Goal: Transaction & Acquisition: Purchase product/service

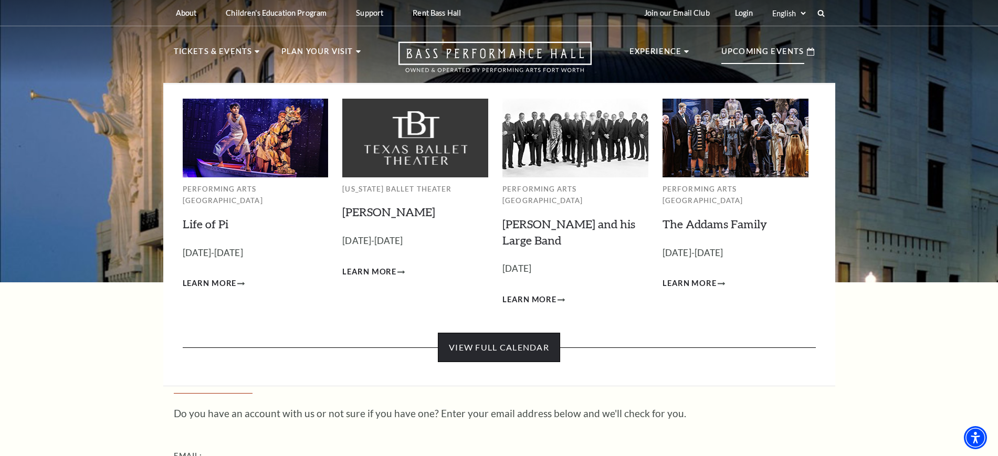
click at [493, 342] on link "View Full Calendar" at bounding box center [499, 347] width 122 height 29
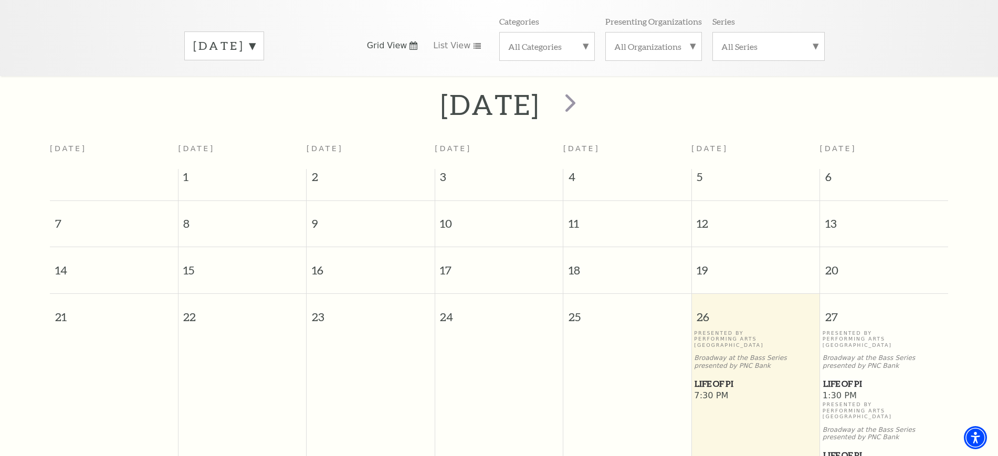
scroll to position [355, 0]
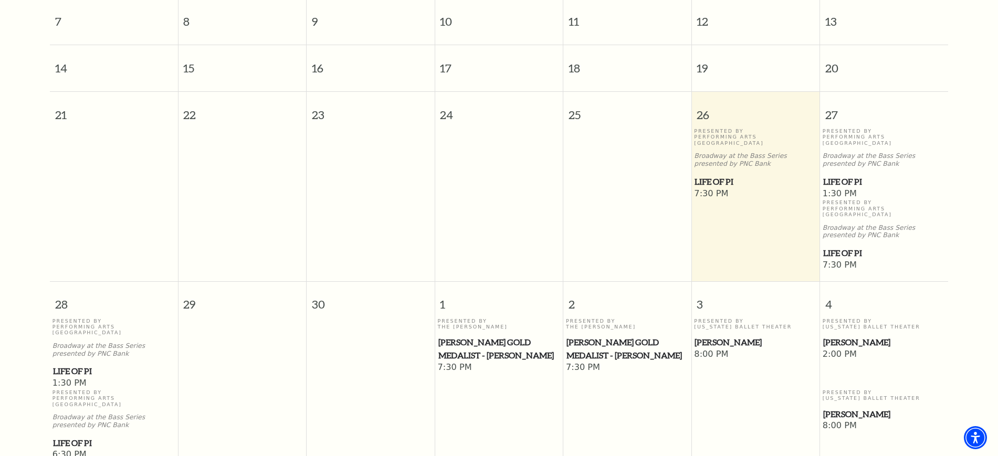
click at [839, 336] on span "[PERSON_NAME]" at bounding box center [884, 342] width 122 height 13
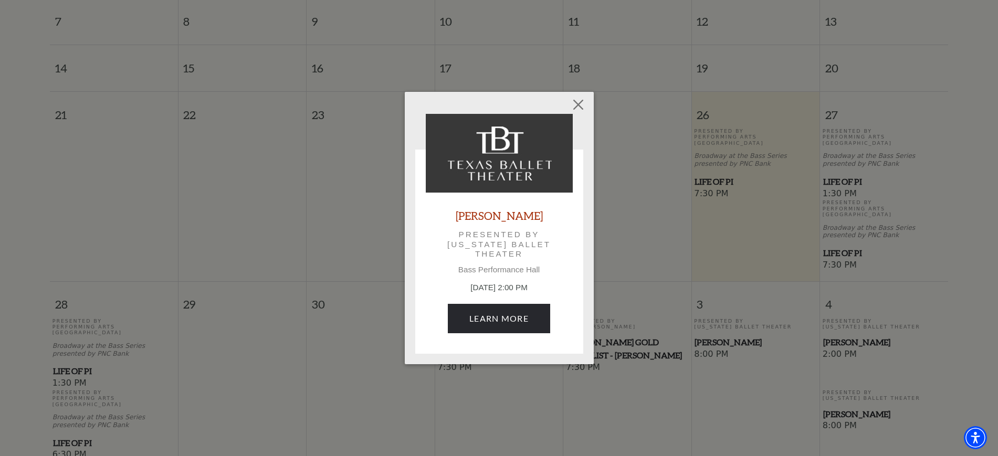
click at [498, 292] on p "October 4, 2:00 PM" at bounding box center [499, 288] width 147 height 12
click at [495, 317] on link "Learn More" at bounding box center [499, 318] width 102 height 29
click at [585, 101] on button "Close" at bounding box center [578, 104] width 20 height 20
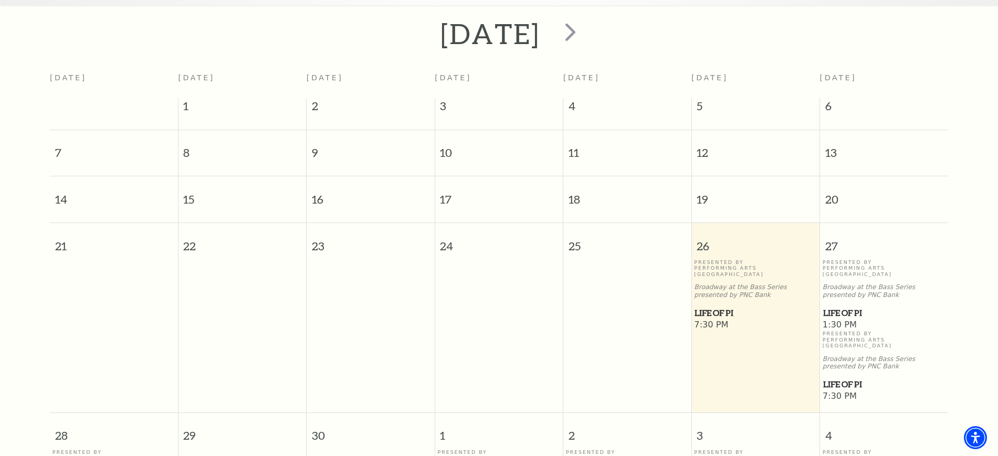
scroll to position [0, 0]
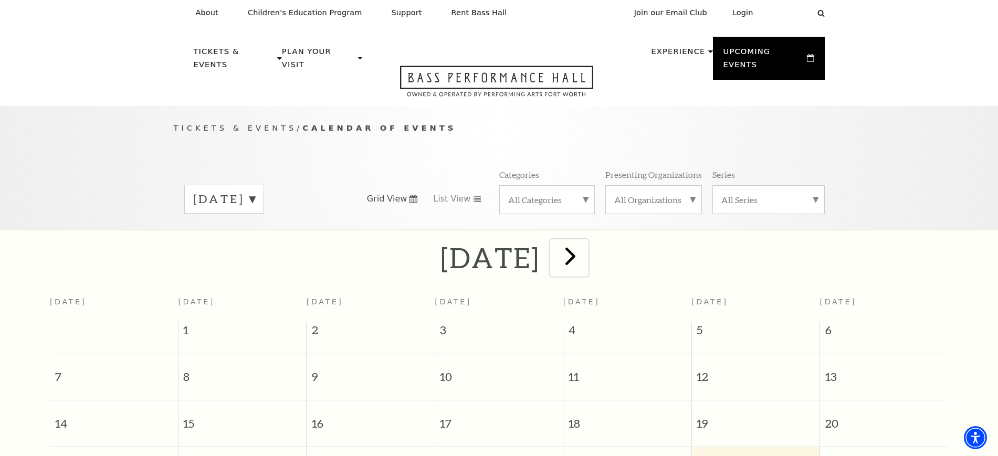
click at [585, 245] on span "next" at bounding box center [570, 256] width 30 height 30
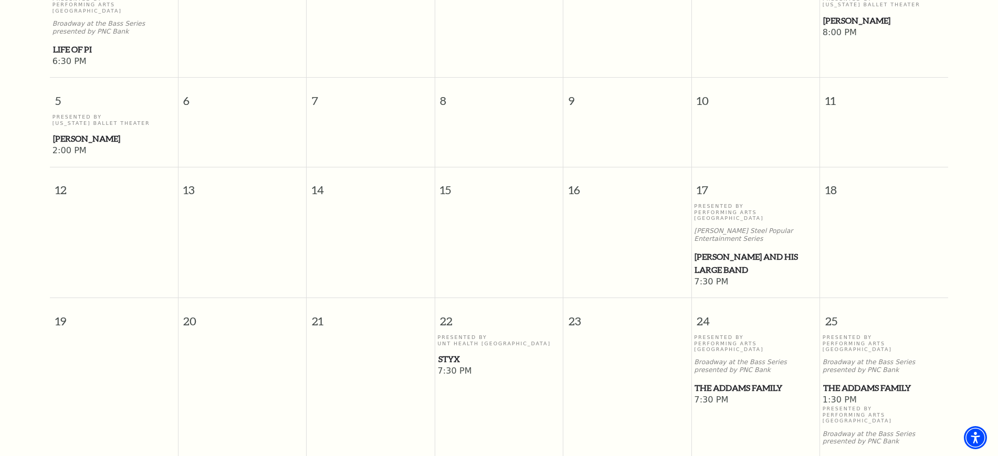
scroll to position [487, 0]
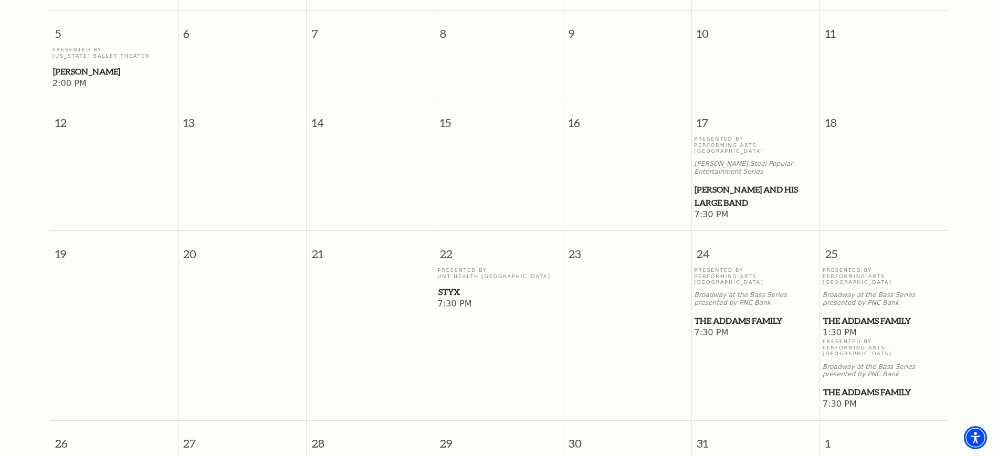
click at [878, 314] on span "The Addams Family" at bounding box center [884, 320] width 122 height 13
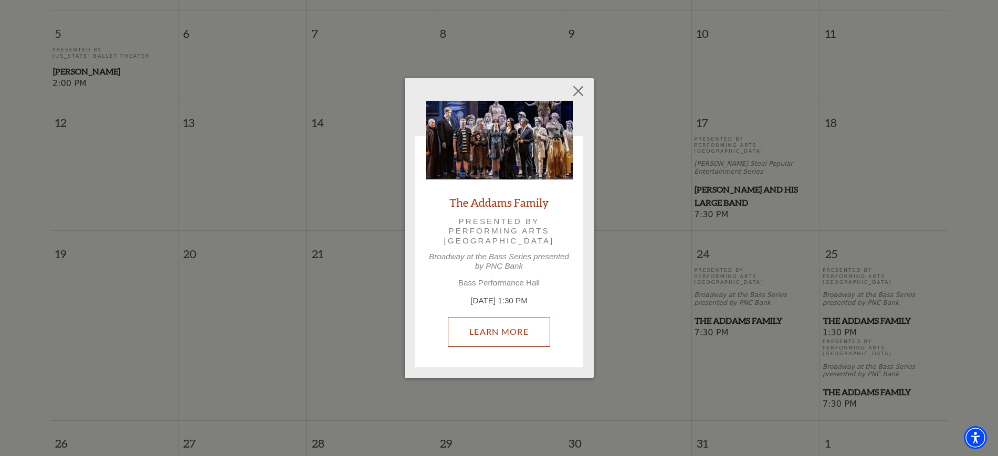
click at [489, 331] on link "Learn More" at bounding box center [499, 331] width 102 height 29
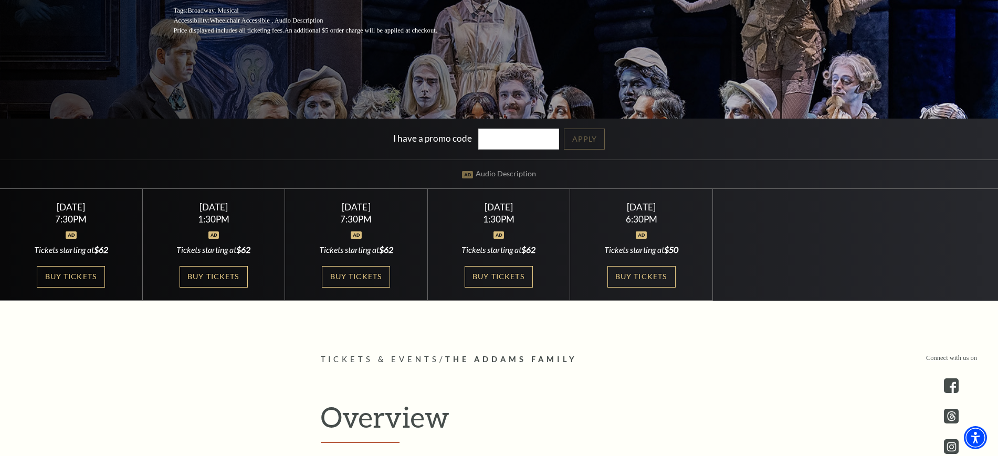
scroll to position [262, 0]
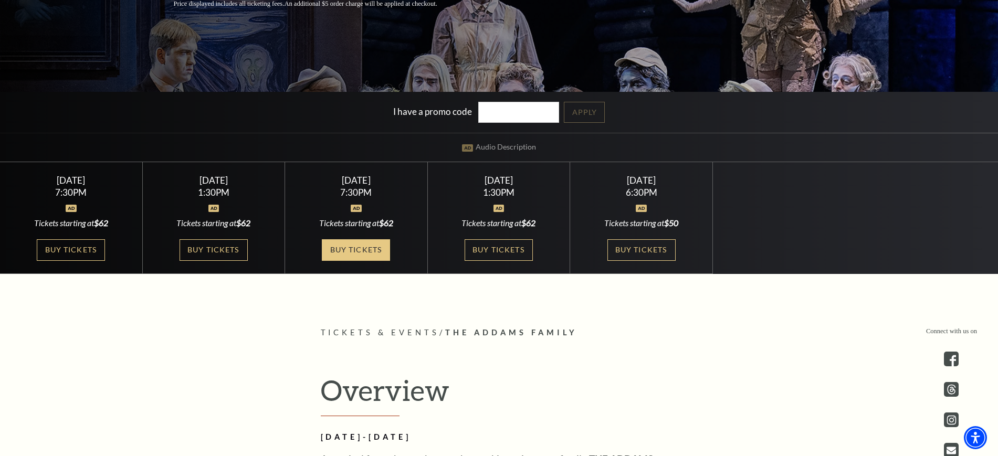
click at [351, 246] on link "Buy Tickets" at bounding box center [356, 250] width 68 height 22
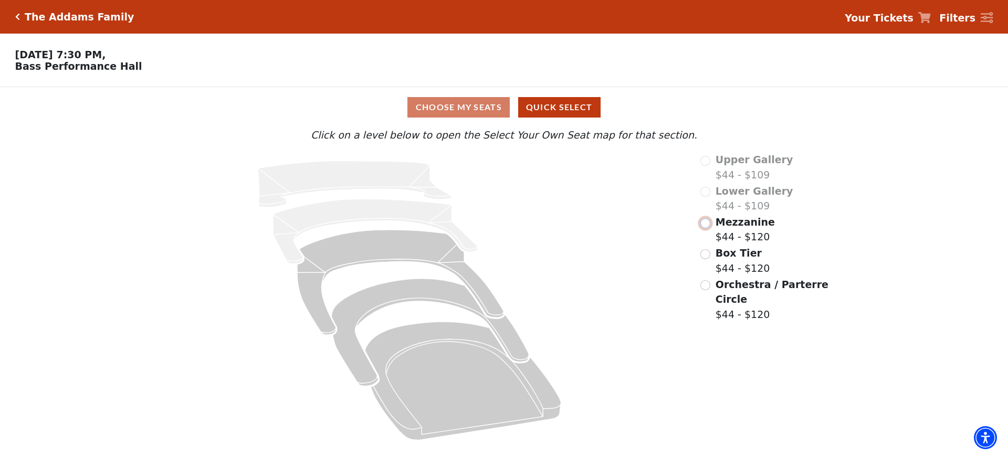
click at [704, 226] on input "Mezzanine$44 - $120\a" at bounding box center [705, 223] width 10 height 10
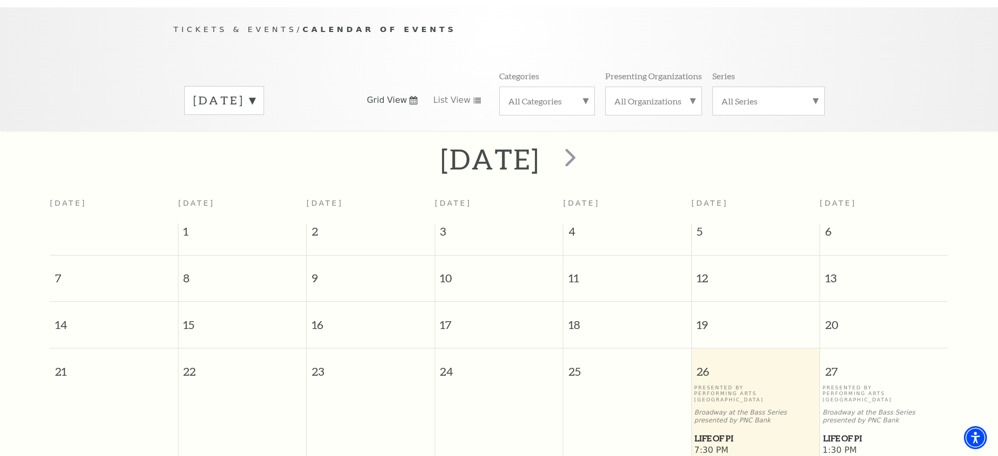
scroll to position [93, 0]
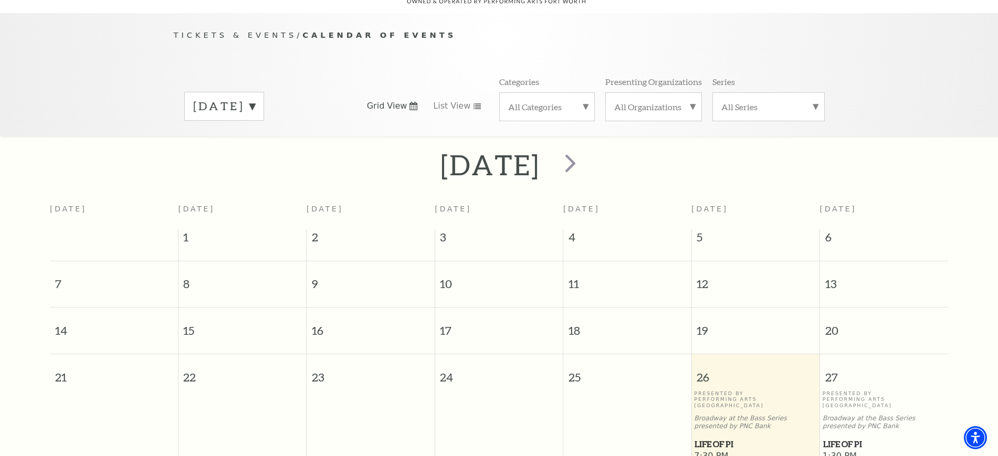
click at [255, 98] on label "September 2025" at bounding box center [224, 106] width 62 height 16
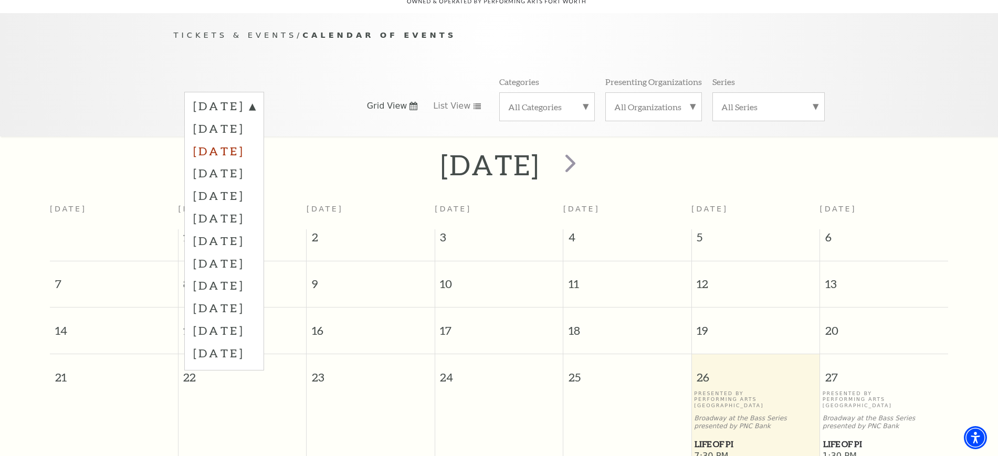
click at [255, 140] on label "November 2025" at bounding box center [224, 151] width 62 height 23
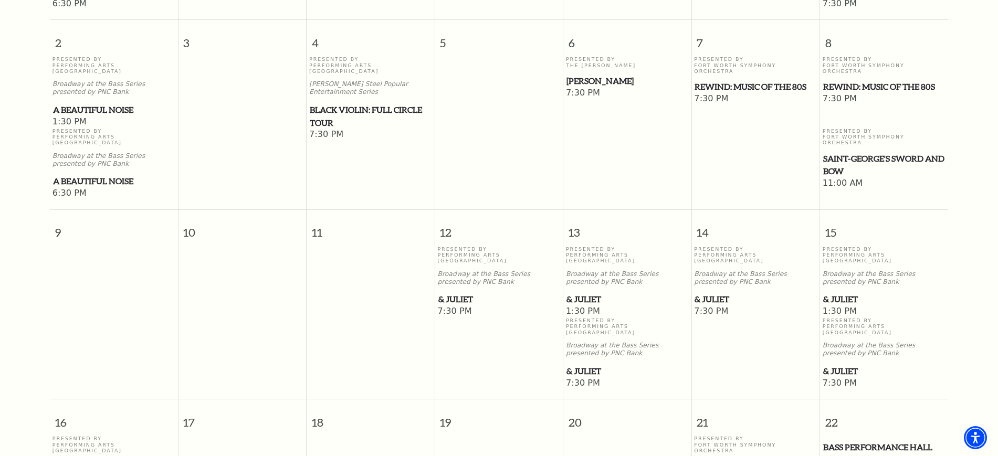
scroll to position [487, 0]
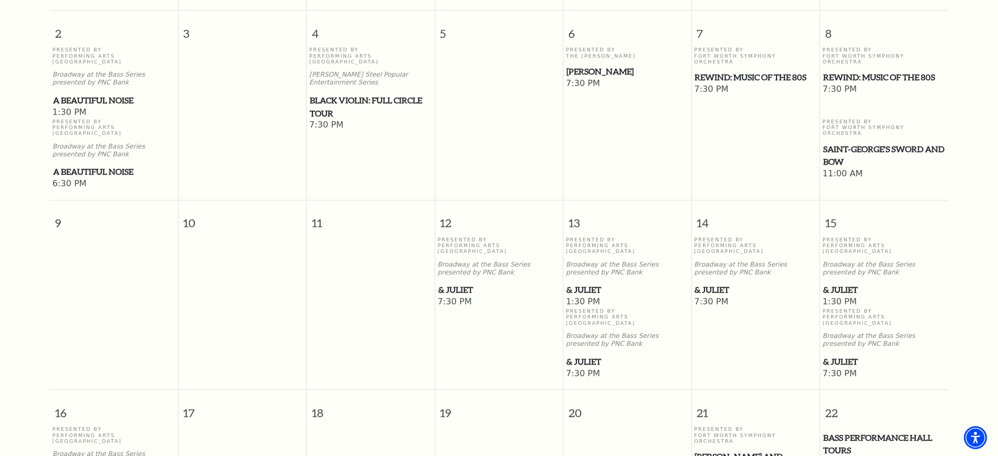
drag, startPoint x: 840, startPoint y: 251, endPoint x: 471, endPoint y: 266, distance: 369.8
click at [471, 297] on span "7:30 PM" at bounding box center [499, 303] width 123 height 12
click at [453, 283] on span "& Juliet" at bounding box center [499, 289] width 122 height 13
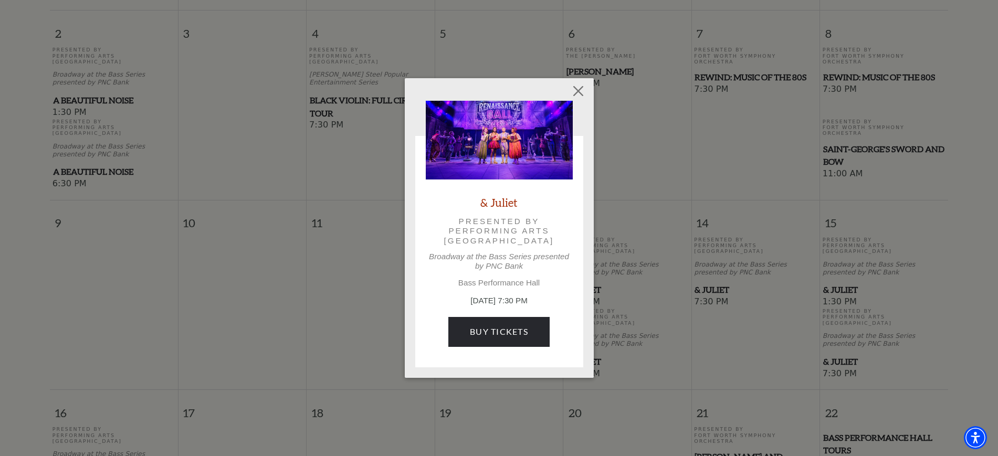
click at [479, 298] on p "November 12, 7:30 PM" at bounding box center [499, 301] width 147 height 12
click at [478, 324] on link "Buy Tickets" at bounding box center [498, 331] width 101 height 29
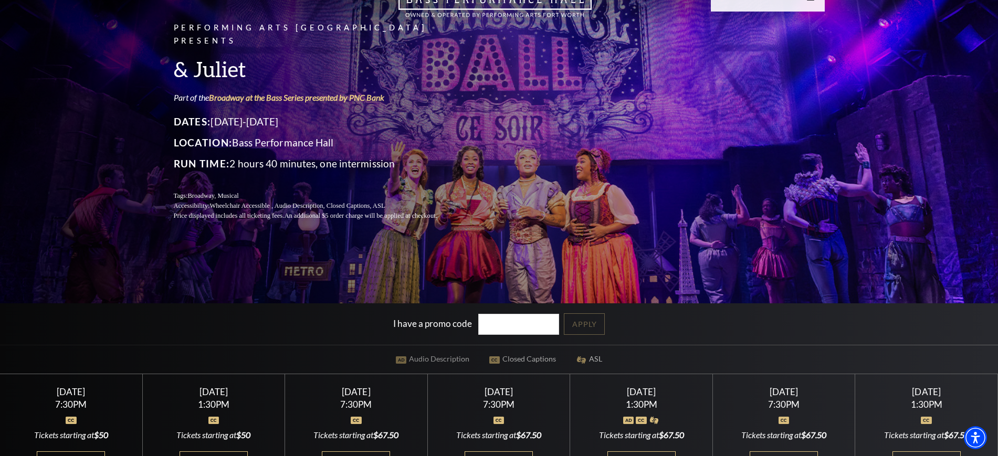
scroll to position [197, 0]
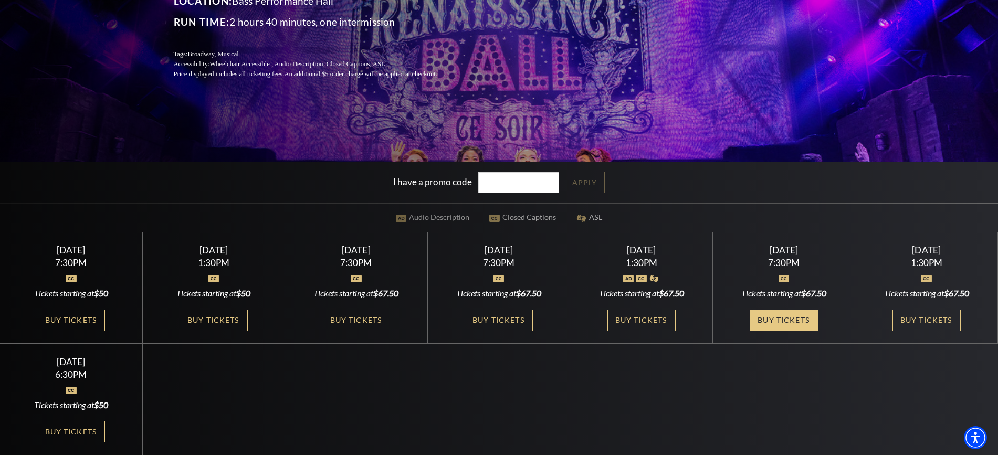
click at [797, 323] on link "Buy Tickets" at bounding box center [784, 321] width 68 height 22
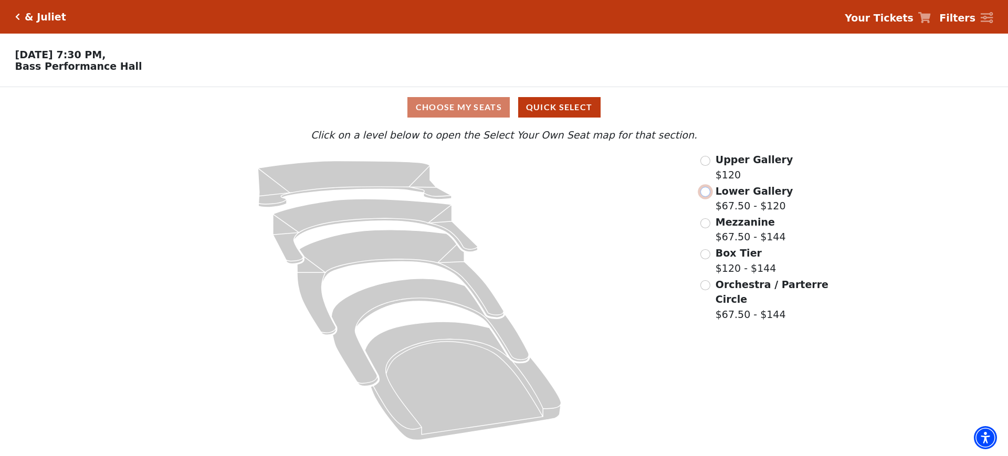
click at [703, 194] on input "Lower Gallery$67.50 - $120\a" at bounding box center [705, 192] width 10 height 10
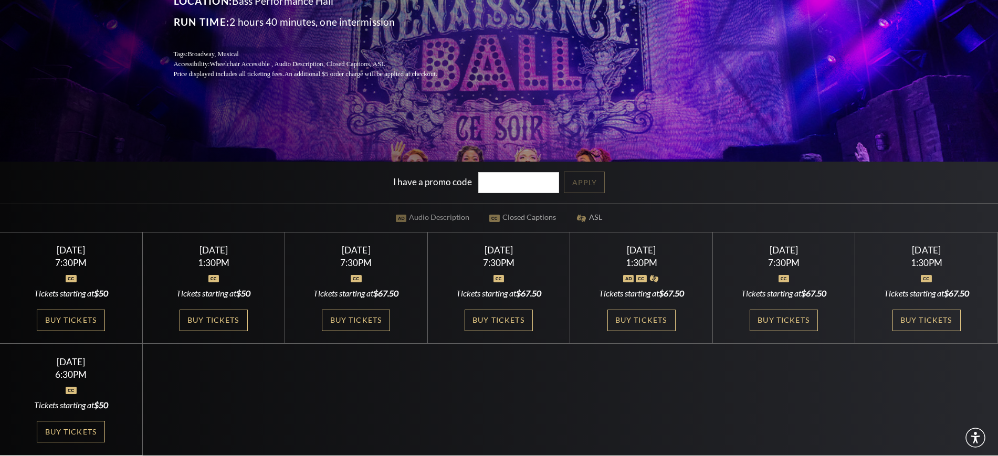
scroll to position [197, 0]
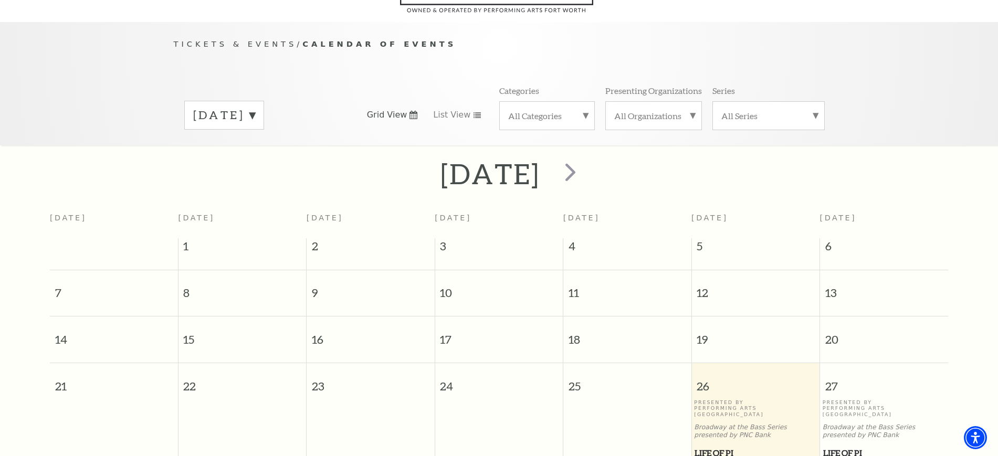
scroll to position [93, 0]
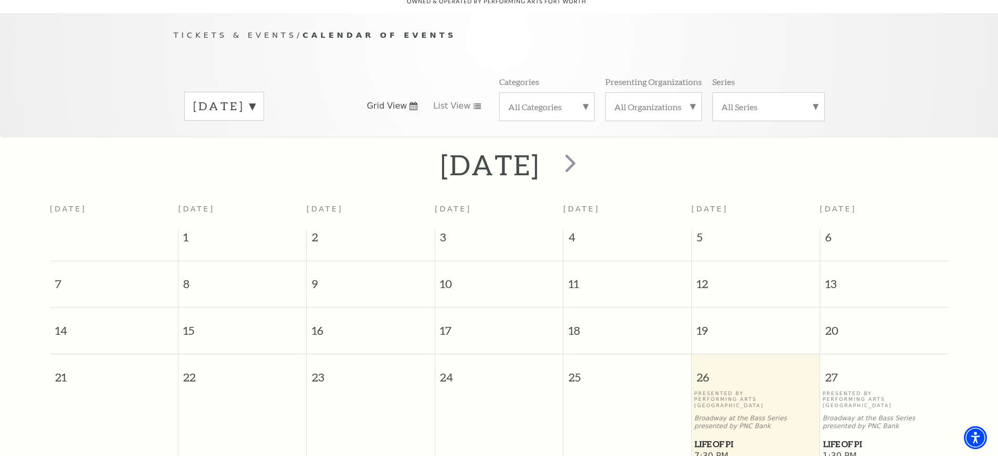
click at [255, 98] on label "September 2025" at bounding box center [224, 106] width 62 height 16
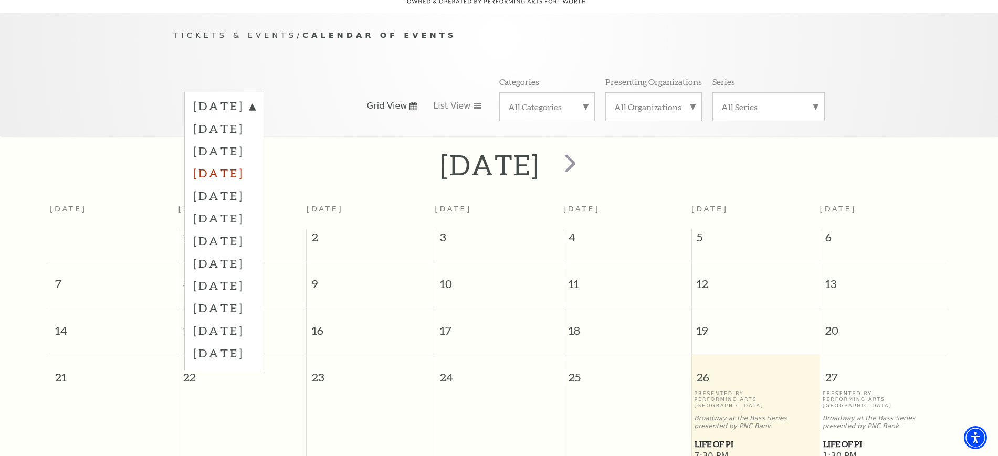
click at [240, 162] on label "December 2025" at bounding box center [224, 173] width 62 height 23
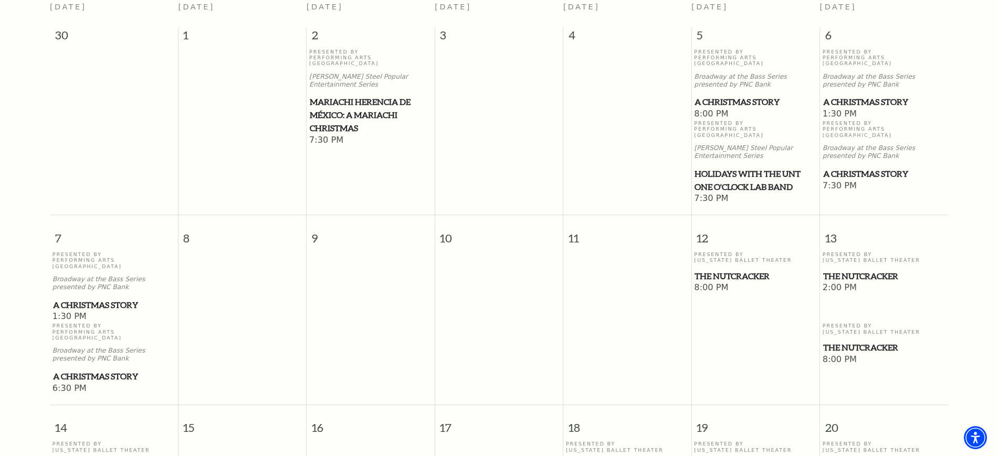
scroll to position [224, 0]
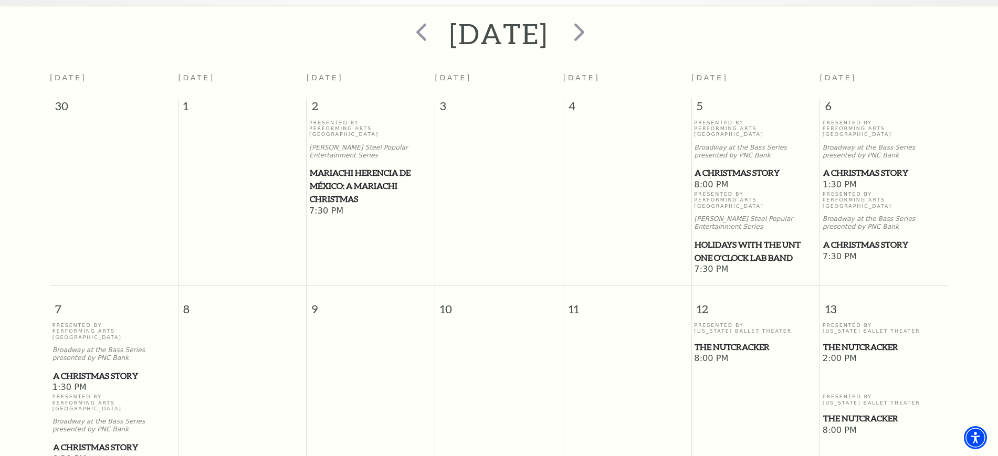
click at [729, 166] on span "A Christmas Story" at bounding box center [756, 172] width 122 height 13
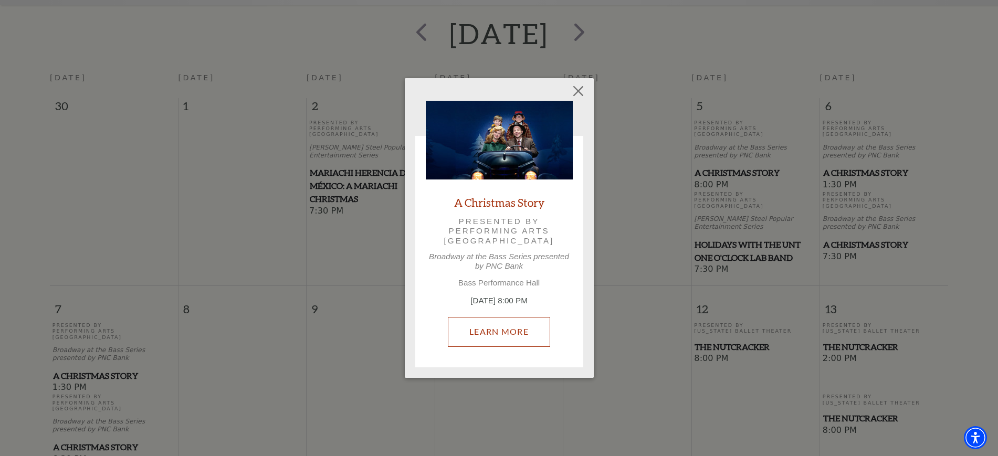
click at [483, 297] on div "A Christmas Story Presented by Performing Arts Fort Worth Broadway at the Bass …" at bounding box center [499, 229] width 147 height 256
click at [506, 336] on link "Learn More" at bounding box center [499, 331] width 102 height 29
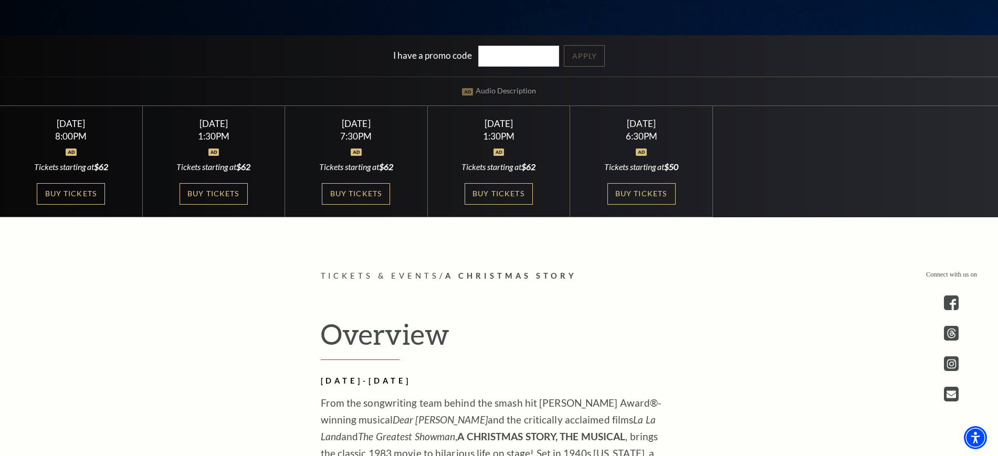
scroll to position [328, 0]
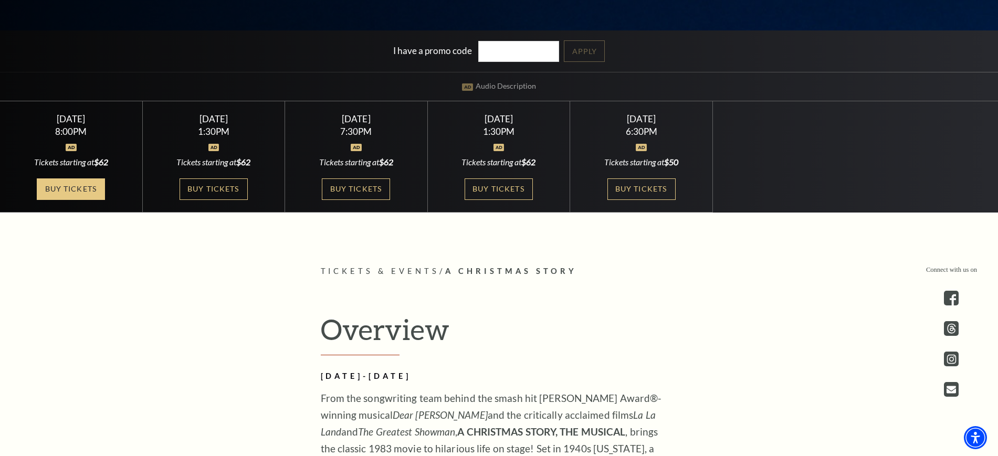
click at [51, 187] on link "Buy Tickets" at bounding box center [71, 189] width 68 height 22
click at [84, 188] on link "Buy Tickets" at bounding box center [71, 189] width 68 height 22
click at [378, 194] on link "Buy Tickets" at bounding box center [356, 189] width 68 height 22
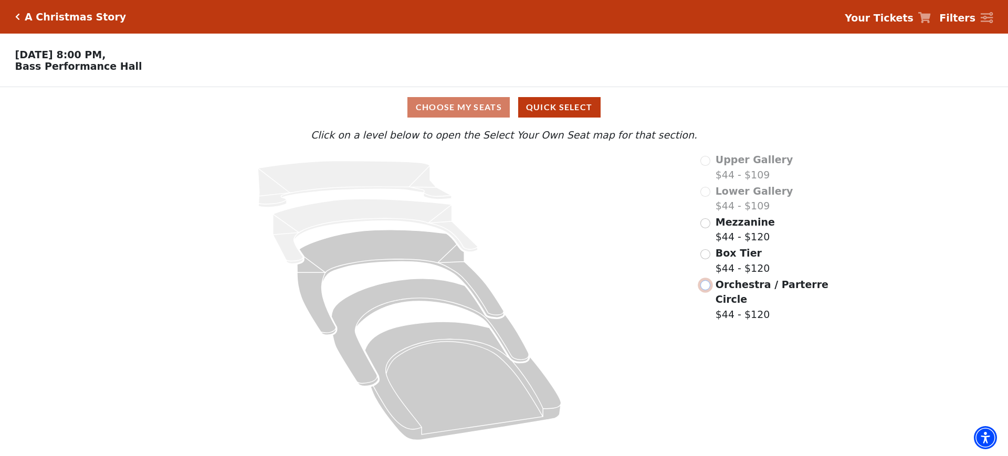
click at [707, 290] on input "Orchestra / Parterre Circle$44 - $120\a" at bounding box center [705, 285] width 10 height 10
click at [703, 228] on input "Mezzanine$44 - $120\a" at bounding box center [705, 223] width 10 height 10
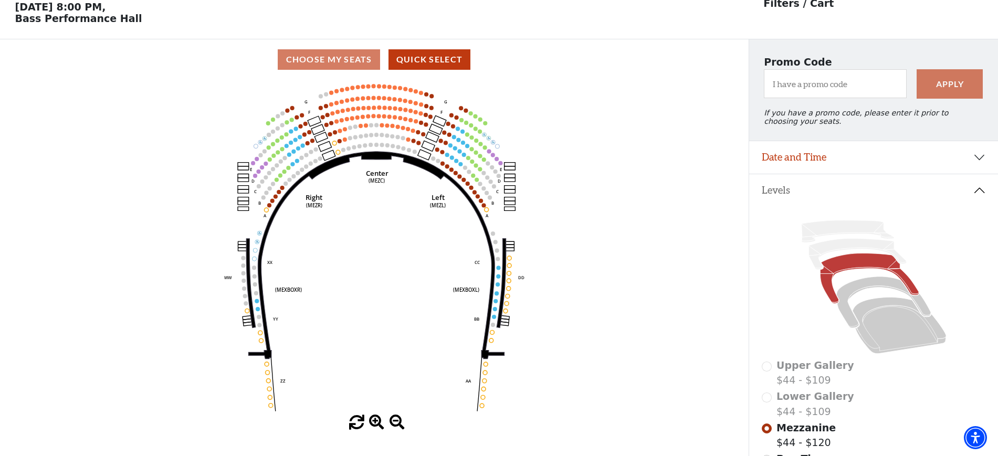
scroll to position [49, 0]
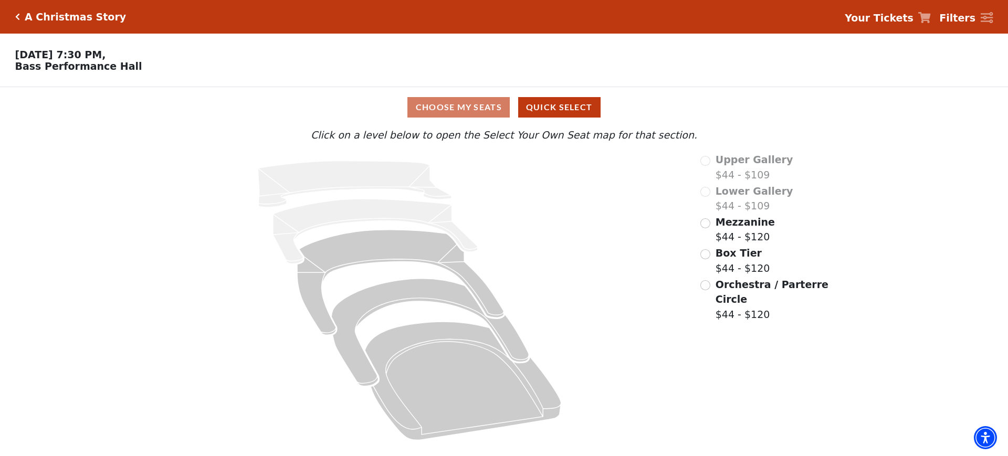
click at [710, 223] on div "Mezzanine $44 - $120" at bounding box center [765, 230] width 130 height 30
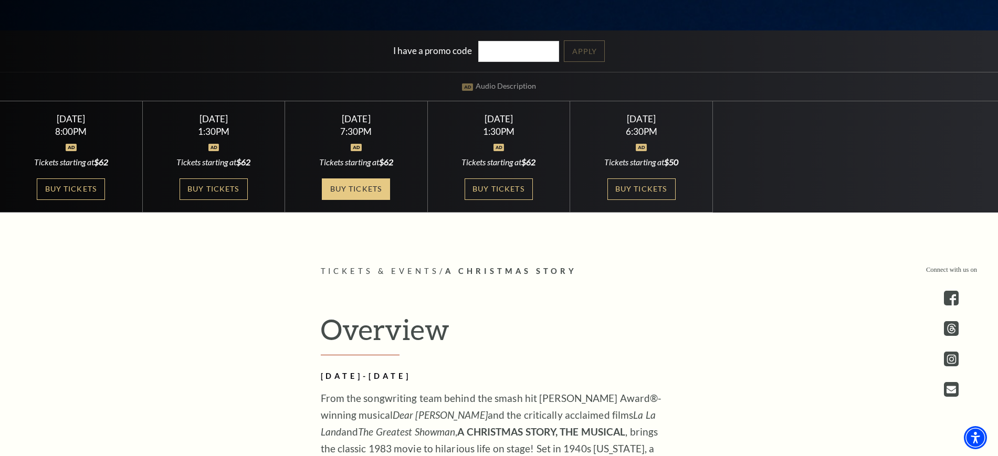
click at [377, 190] on link "Buy Tickets" at bounding box center [356, 189] width 68 height 22
click at [372, 187] on link "Buy Tickets" at bounding box center [356, 189] width 68 height 22
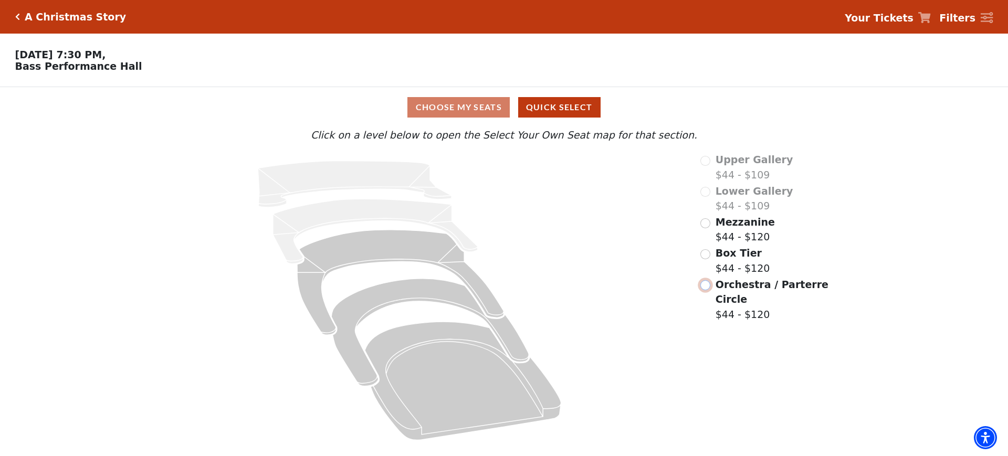
click at [704, 287] on input "Orchestra / Parterre Circle$44 - $120\a" at bounding box center [705, 285] width 10 height 10
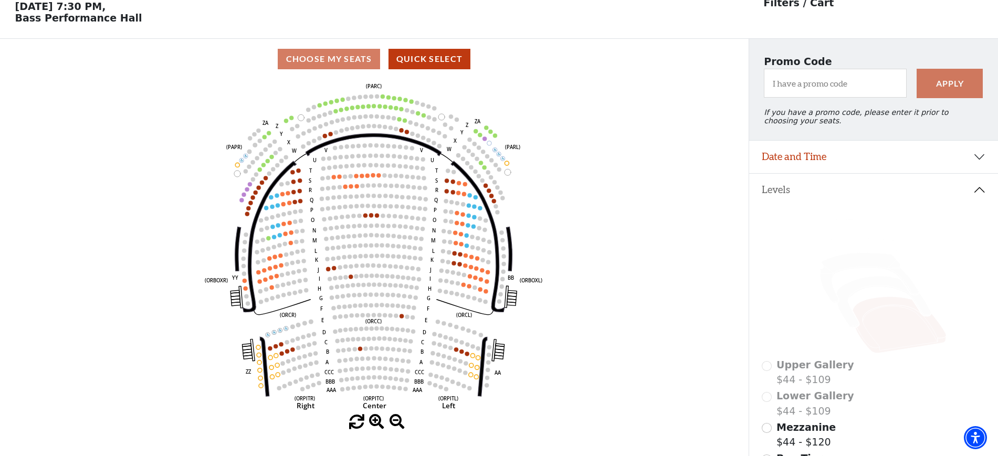
scroll to position [49, 0]
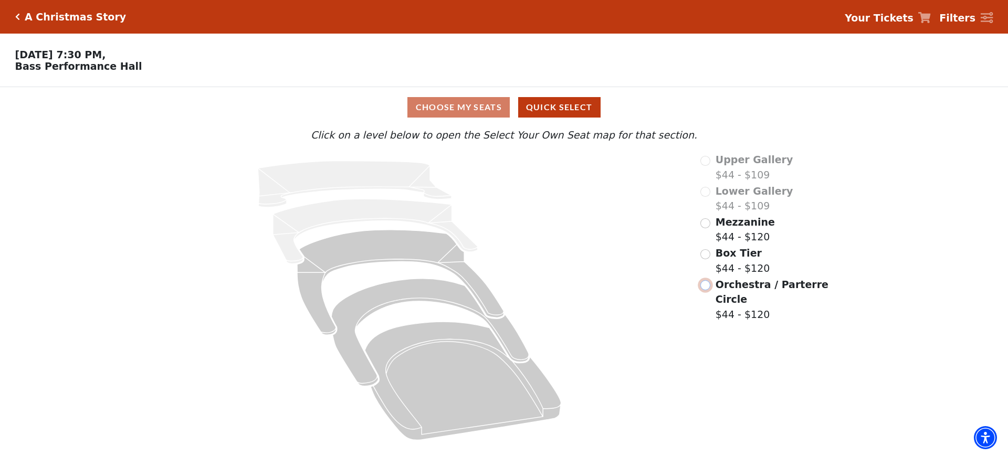
click at [708, 290] on input "Orchestra / Parterre Circle$44 - $120\a" at bounding box center [705, 285] width 10 height 10
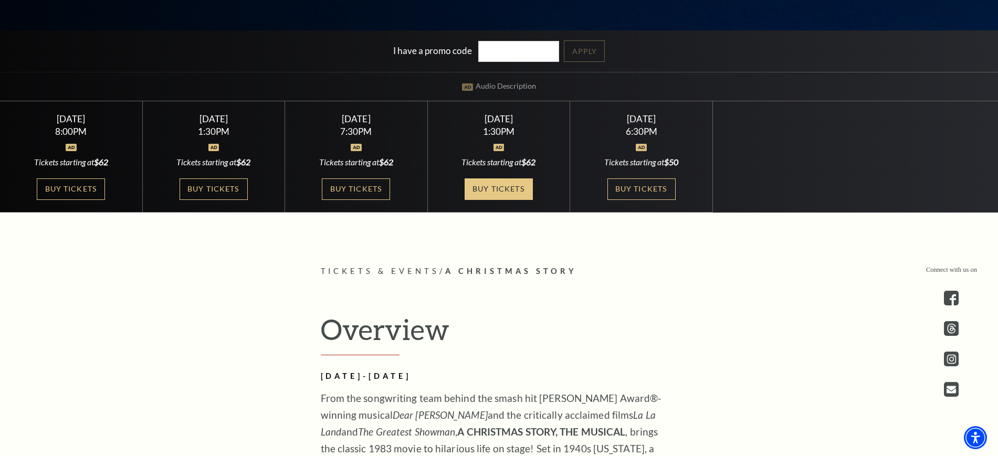
click at [506, 190] on link "Buy Tickets" at bounding box center [499, 189] width 68 height 22
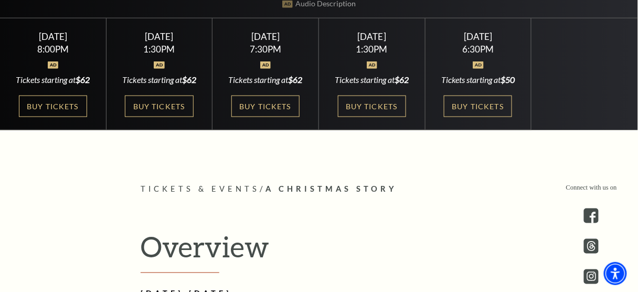
scroll to position [286, 0]
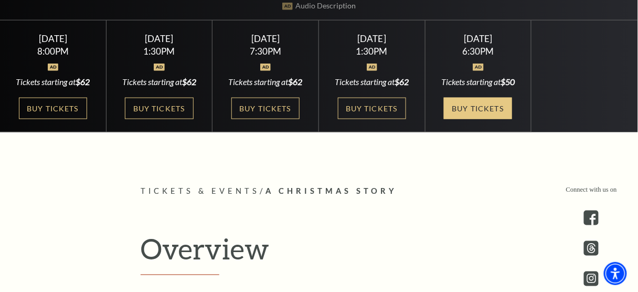
click at [485, 98] on link "Buy Tickets" at bounding box center [478, 109] width 68 height 22
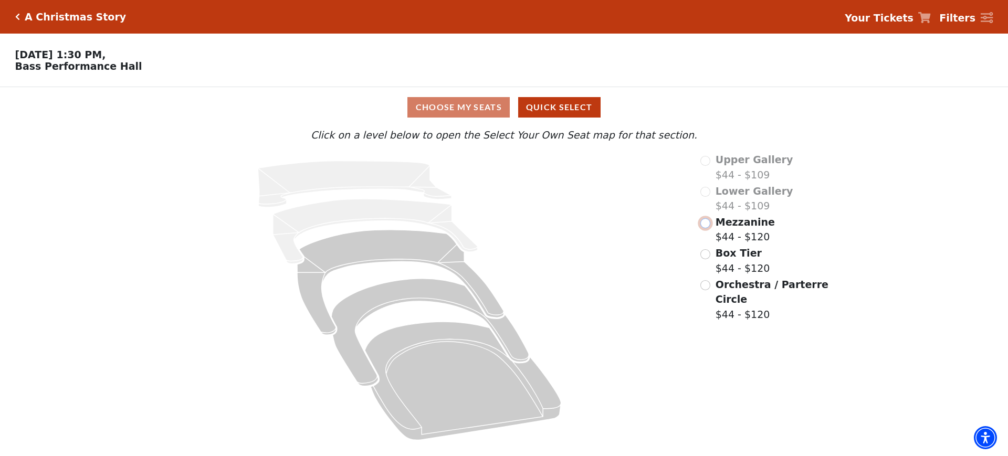
click at [706, 226] on input "Mezzanine$44 - $120\a" at bounding box center [705, 223] width 10 height 10
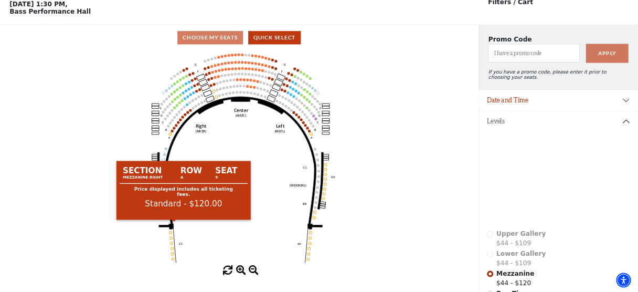
scroll to position [49, 0]
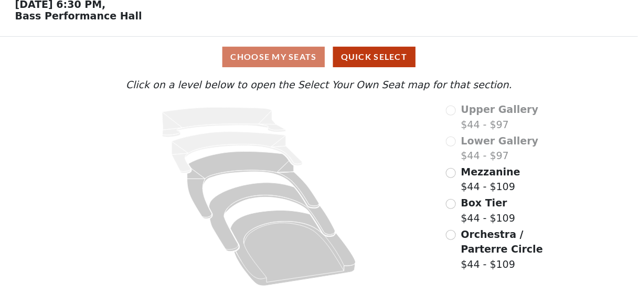
scroll to position [52, 0]
click at [450, 236] on input "Orchestra / Parterre Circle$44 - $109\a" at bounding box center [451, 235] width 10 height 10
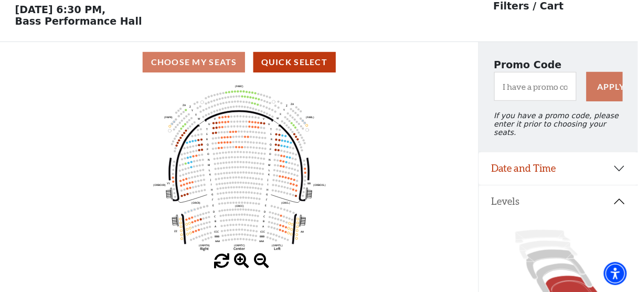
scroll to position [48, 0]
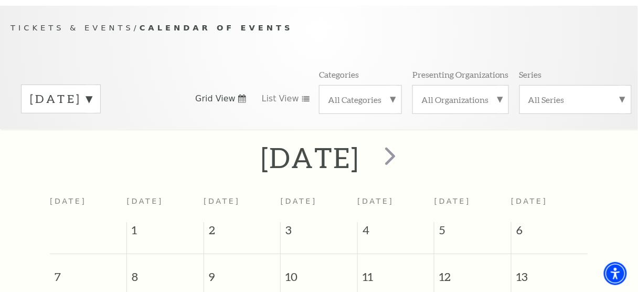
scroll to position [88, 0]
click at [92, 94] on label "September 2025" at bounding box center [61, 99] width 62 height 16
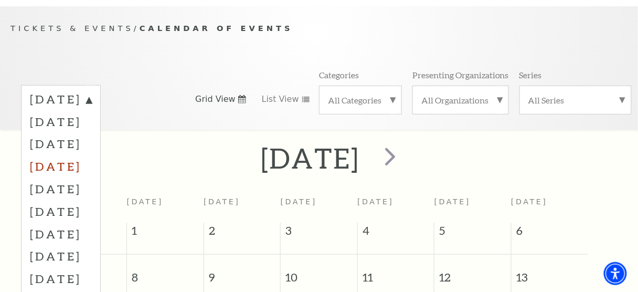
click at [92, 163] on label "December 2025" at bounding box center [61, 166] width 62 height 23
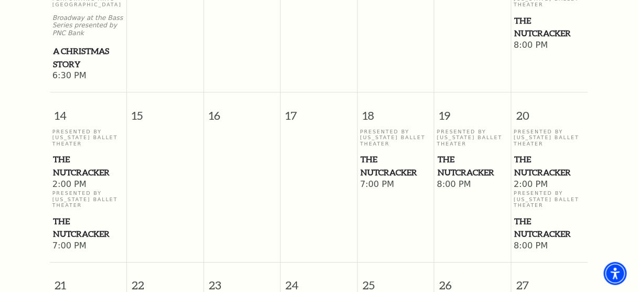
scroll to position [718, 0]
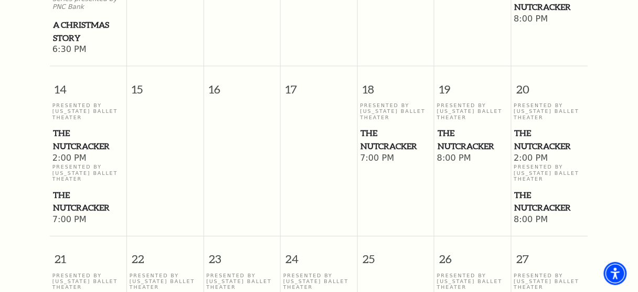
click at [528, 141] on span "The Nutcracker" at bounding box center [550, 140] width 71 height 26
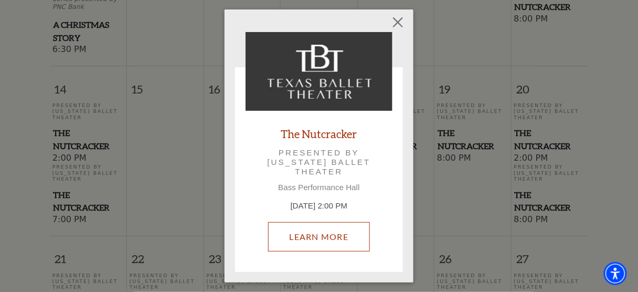
click at [317, 240] on link "Learn More" at bounding box center [319, 236] width 102 height 29
